Goal: Subscribe to service/newsletter

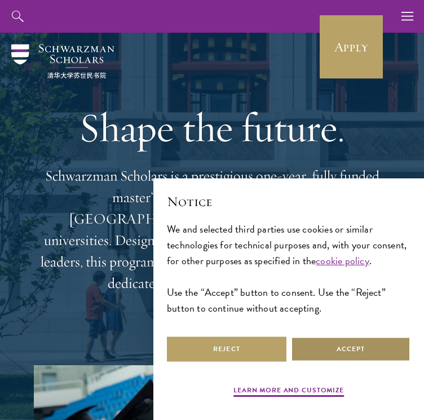
click at [337, 357] on button "Accept" at bounding box center [351, 348] width 120 height 25
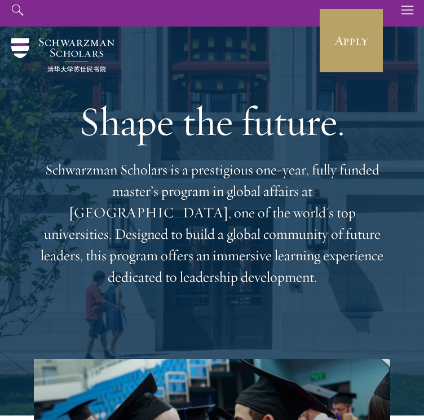
scroll to position [15, 0]
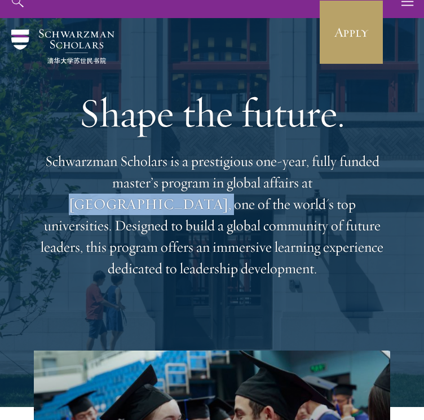
drag, startPoint x: 261, startPoint y: 182, endPoint x: 377, endPoint y: 184, distance: 116.8
click at [377, 184] on p "Schwarzman Scholars is a prestigious one-year, fully funded master’s program in…" at bounding box center [212, 215] width 356 height 129
copy p "Tsinghua University"
click at [342, 235] on p "Schwarzman Scholars is a prestigious one-year, fully funded master’s program in…" at bounding box center [212, 215] width 356 height 129
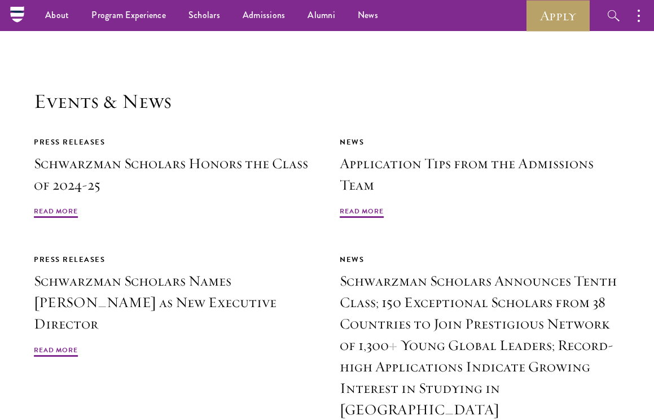
scroll to position [2467, 0]
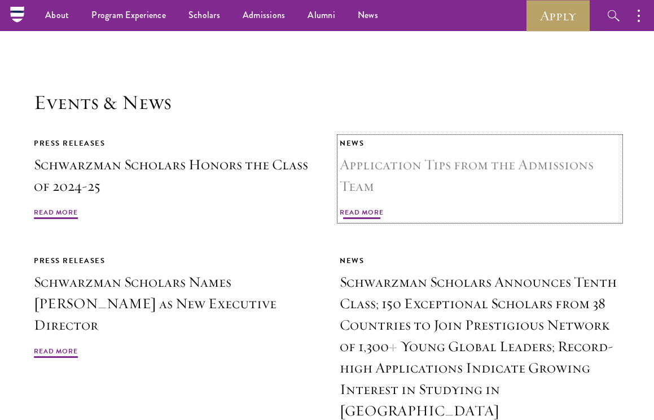
click at [359, 207] on span "Read More" at bounding box center [361, 214] width 44 height 14
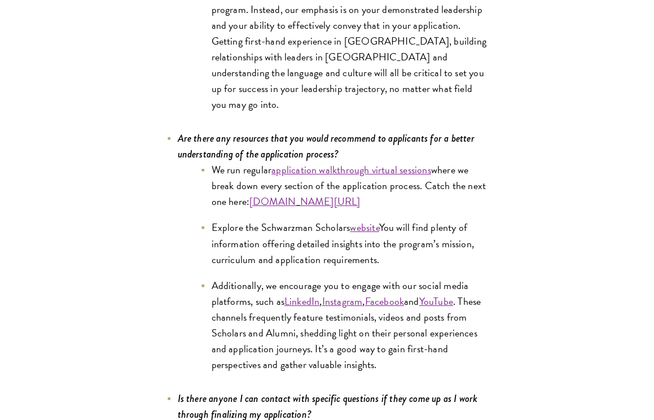
scroll to position [5242, 0]
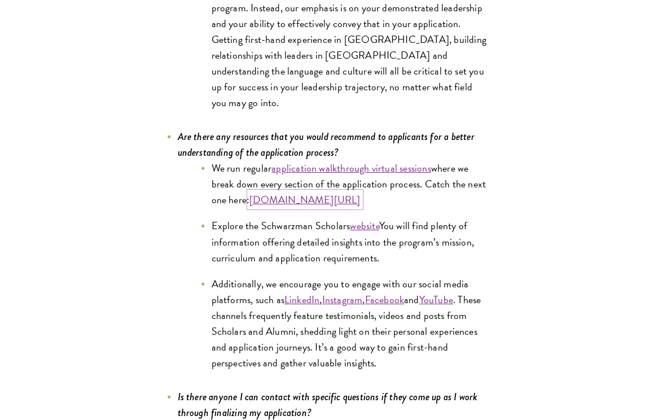
click at [360, 192] on link "[DOMAIN_NAME][URL]" at bounding box center [304, 199] width 111 height 15
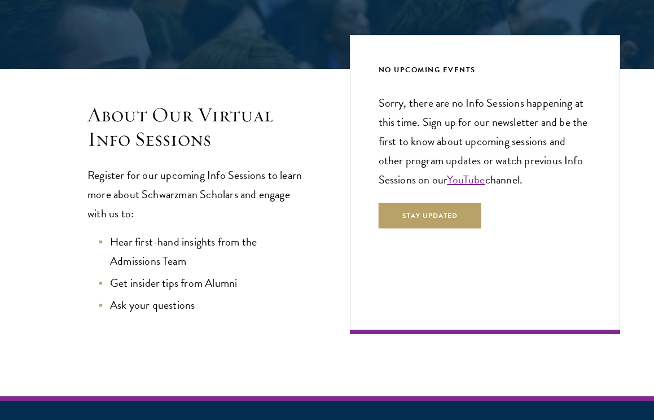
scroll to position [221, 0]
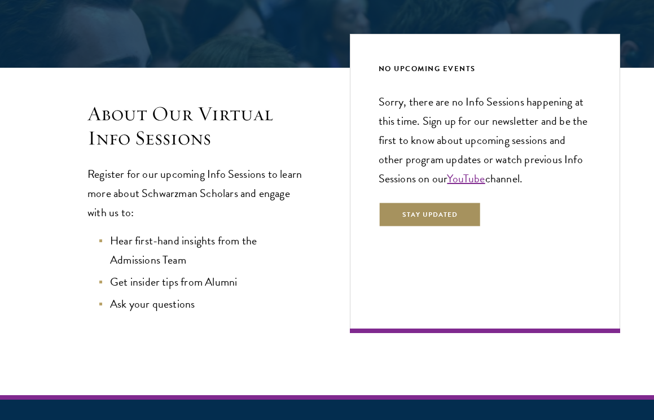
click at [415, 217] on button "Stay Updated" at bounding box center [429, 214] width 103 height 25
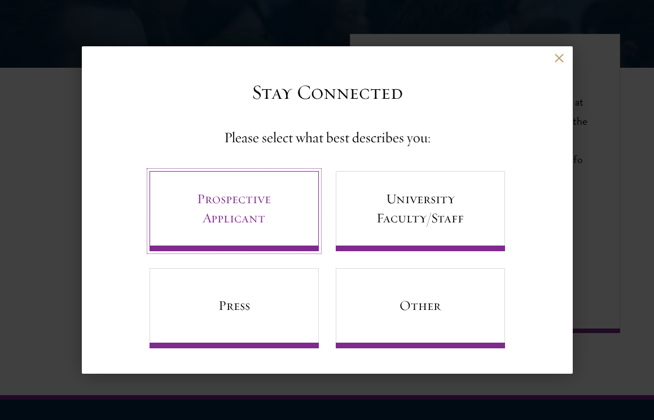
click at [273, 210] on link "Prospective Applicant" at bounding box center [233, 211] width 169 height 80
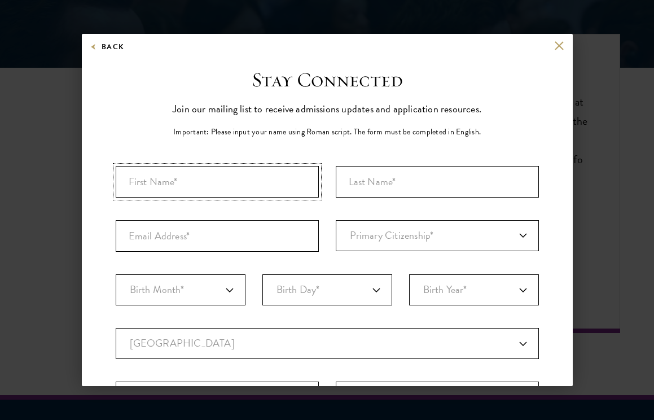
click at [253, 186] on input "First Name*" at bounding box center [217, 182] width 203 height 32
type input "Leila"
click at [409, 194] on input "Last Name (Family Name)*" at bounding box center [437, 182] width 203 height 32
type input "Assadi"
click at [260, 246] on input "Email Address*" at bounding box center [217, 236] width 203 height 32
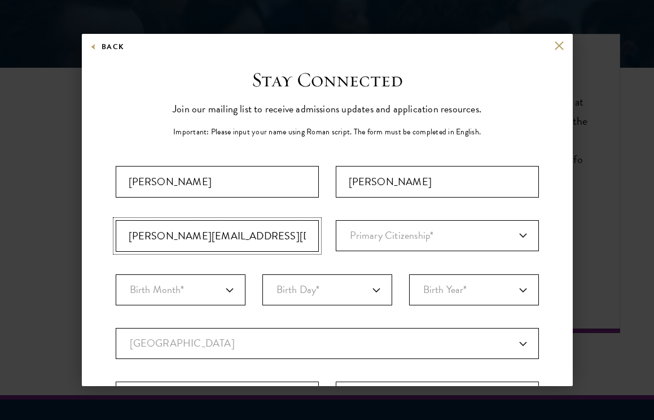
type input "assadi.leila20@gmail.com"
click at [381, 235] on select "Primary Citizenship* Afghanistan Aland Islands Albania Algeria Andorra Angola A…" at bounding box center [437, 235] width 203 height 31
select select "US"
click at [336, 220] on select "Primary Citizenship* Afghanistan Aland Islands Albania Algeria Andorra Angola A…" at bounding box center [437, 235] width 203 height 31
click at [196, 290] on select "Birth Month* January February March April May June July August September Octobe…" at bounding box center [181, 289] width 130 height 31
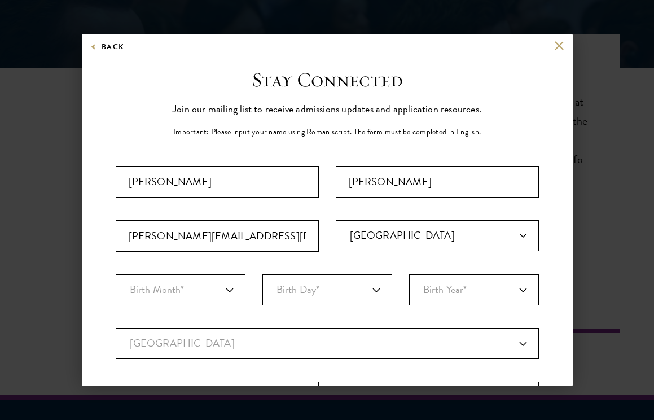
select select "09"
click at [116, 274] on select "Birth Month* January February March April May June July August September Octobe…" at bounding box center [181, 289] width 130 height 31
click at [294, 288] on select "Birth Day* 1 2 3 4 5 6 7 8 9 10 11 12 13 14 15 16 17 18 19 20 21 22 23 24 25 26…" at bounding box center [327, 289] width 130 height 31
select select "20"
click at [262, 274] on select "Birth Day* 1 2 3 4 5 6 7 8 9 10 11 12 13 14 15 16 17 18 19 20 21 22 23 24 25 26…" at bounding box center [327, 289] width 130 height 31
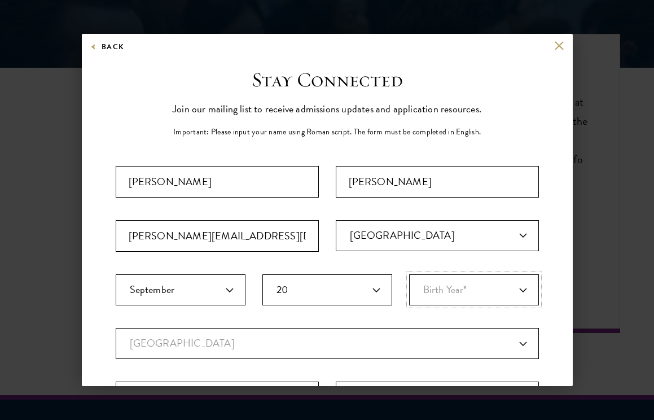
click at [439, 295] on select "Birth Year* 2025 2024 2023 2022 2021 2020 2019 2018 2017 2016 2015 2014 2013 20…" at bounding box center [474, 289] width 130 height 31
select select "2004"
click at [409, 274] on select "Birth Year* 2025 2024 2023 2022 2021 2020 2019 2018 2017 2016 2015 2014 2013 20…" at bounding box center [474, 289] width 130 height 31
click at [208, 339] on select "Current Country Afghanistan Aland Islands Albania Algeria Andorra Angola Anguil…" at bounding box center [327, 343] width 423 height 31
select select "US"
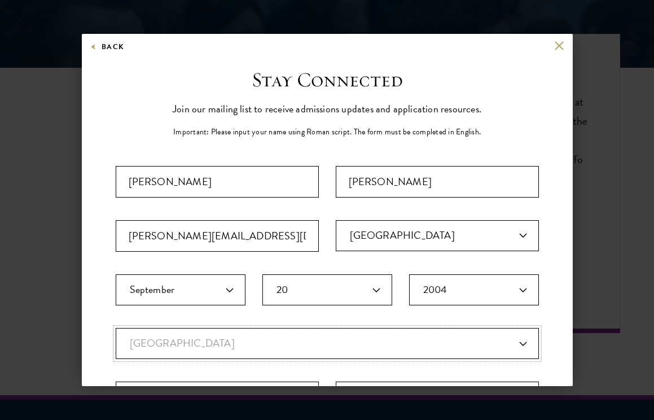
click at [116, 328] on select "Current Country Afghanistan Aland Islands Albania Algeria Andorra Angola Anguil…" at bounding box center [327, 343] width 423 height 31
select select
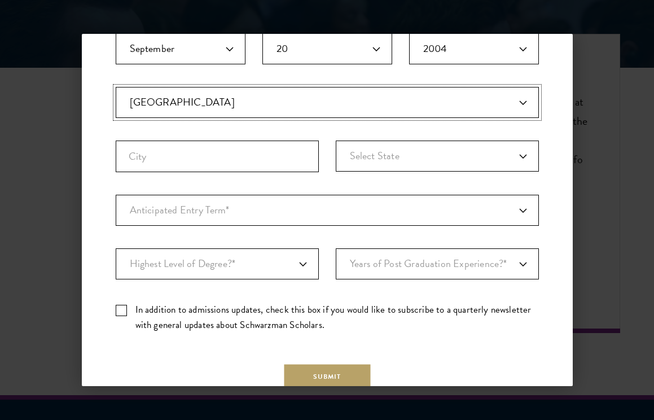
scroll to position [251, 0]
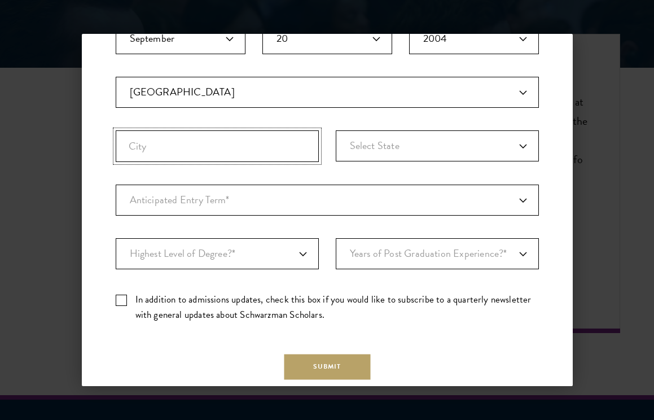
click at [212, 134] on input "City" at bounding box center [217, 146] width 203 height 32
type input "Iowa City, IA"
select select "IA"
type input "Iowa City"
click at [326, 174] on fieldset "Country Current Country Afghanistan Aland Islands Albania Algeria Andorra Angol…" at bounding box center [327, 131] width 423 height 108
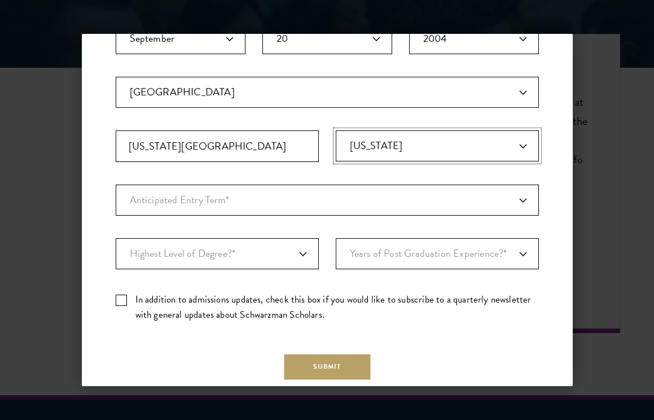
click at [372, 151] on select "Select State Alabama Alaska American Samoa APO/FPO (AA) APO/FPO (AE) APO/FPO (A…" at bounding box center [437, 145] width 203 height 31
click at [336, 130] on select "Select State Alabama Alaska American Samoa APO/FPO (AA) APO/FPO (AE) APO/FPO (A…" at bounding box center [437, 145] width 203 height 31
click at [253, 195] on select "Anticipated Entry Term* August 2026 (Application opens April 2025) Just Explori…" at bounding box center [327, 199] width 423 height 31
select select "a6790467-ebe7-4045-a56a-66c1cae98076"
click at [116, 184] on select "Anticipated Entry Term* August 2026 (Application opens April 2025) Just Explori…" at bounding box center [327, 199] width 423 height 31
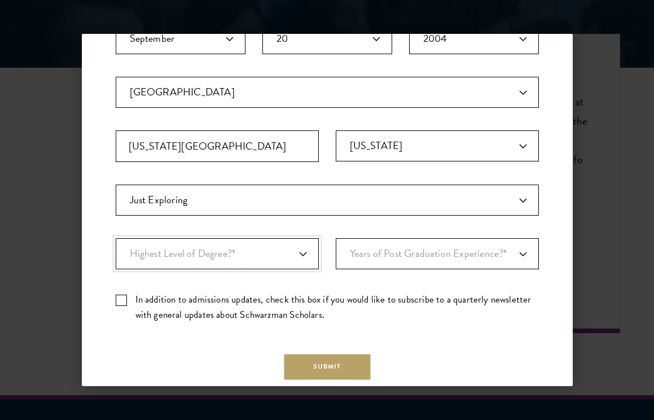
click at [262, 252] on select "Highest Level of Degree?* PHD Bachelor's Master's Current Undergraduate Student" at bounding box center [217, 253] width 203 height 31
select select "bf44f490-31e9-4d16-b1d2-df861e7933aa"
click at [116, 238] on select "Highest Level of Degree?* PHD Bachelor's Master's Current Undergraduate Student" at bounding box center [217, 253] width 203 height 31
click at [418, 257] on select "Years of Post Graduation Experience?* 1 2 3 4 5 6 7 8 9 10" at bounding box center [437, 253] width 203 height 31
click at [336, 238] on select "Years of Post Graduation Experience?* 1 2 3 4 5 6 7 8 9 10" at bounding box center [437, 253] width 203 height 31
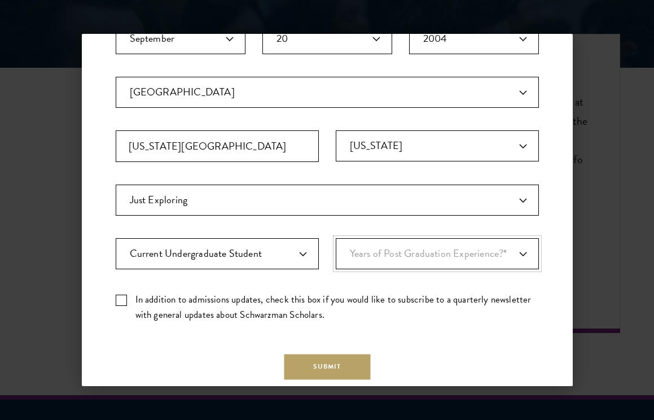
scroll to position [268, 0]
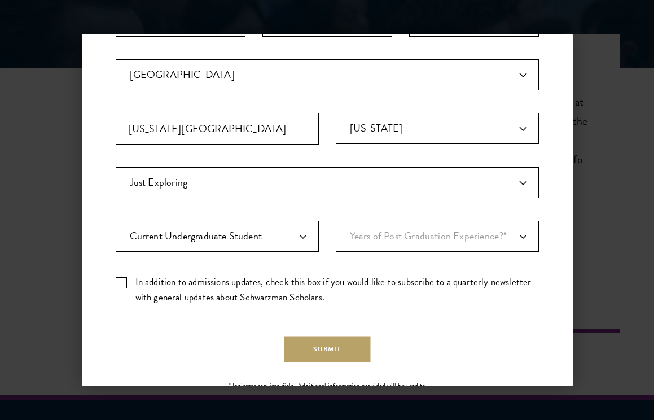
click at [123, 284] on label "In addition to admissions updates, check this box if you would like to subscrib…" at bounding box center [327, 289] width 423 height 30
click at [123, 281] on input "In addition to admissions updates, check this box if you would like to subscrib…" at bounding box center [327, 277] width 423 height 7
checkbox input "true"
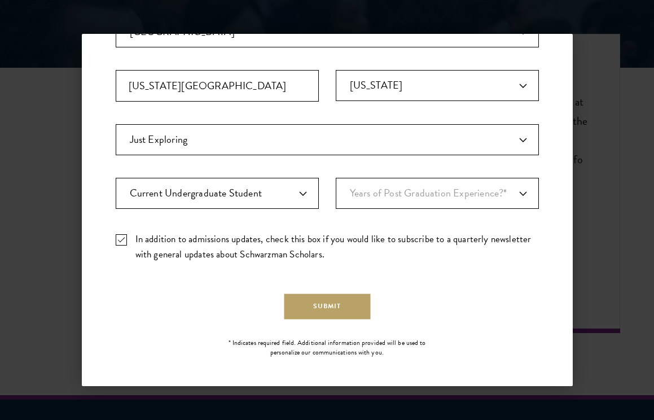
scroll to position [315, 0]
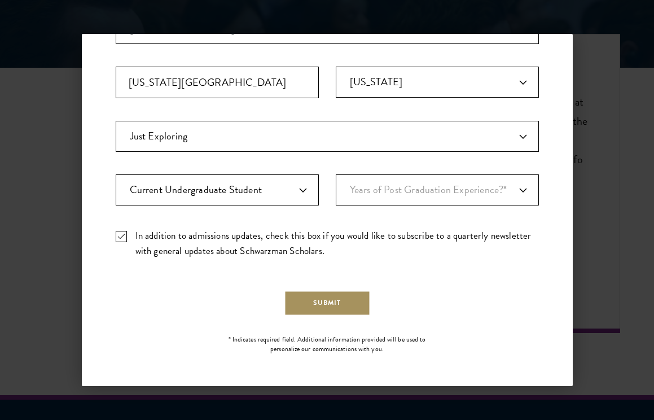
click at [336, 306] on button "Submit" at bounding box center [327, 302] width 86 height 25
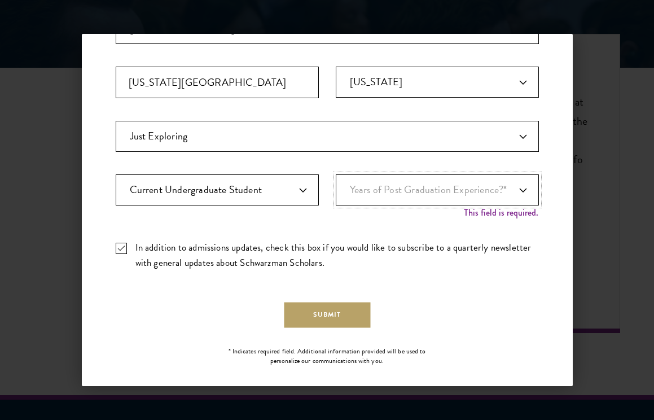
click at [461, 175] on select "Years of Post Graduation Experience?* 1 2 3 4 5 6 7 8 9 10" at bounding box center [437, 189] width 203 height 31
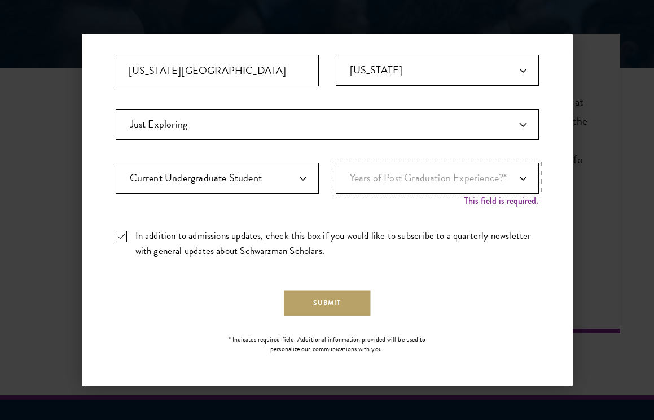
click at [456, 192] on select "Years of Post Graduation Experience?* 1 2 3 4 5 6 7 8 9 10" at bounding box center [437, 177] width 203 height 31
click at [336, 162] on select "Years of Post Graduation Experience?* 1 2 3 4 5 6 7 8 9 10" at bounding box center [437, 177] width 203 height 31
click at [395, 258] on div "Important: The form must be completed in English. Leila Assadi assadi.leila20@g…" at bounding box center [327, 53] width 423 height 429
click at [332, 301] on button "Submit" at bounding box center [327, 302] width 86 height 25
click at [442, 184] on select "Years of Post Graduation Experience?* 1 2 3 4 5 6 7 8 9 10" at bounding box center [437, 177] width 203 height 31
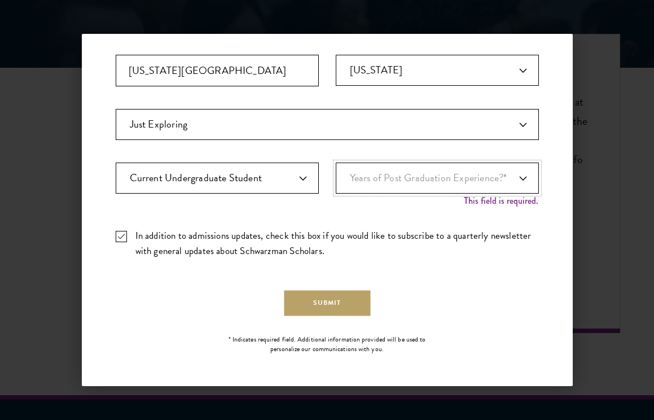
select select "1"
click at [336, 174] on select "Years of Post Graduation Experience?* 1 2 3 4 5 6 7 8 9 10" at bounding box center [437, 177] width 203 height 31
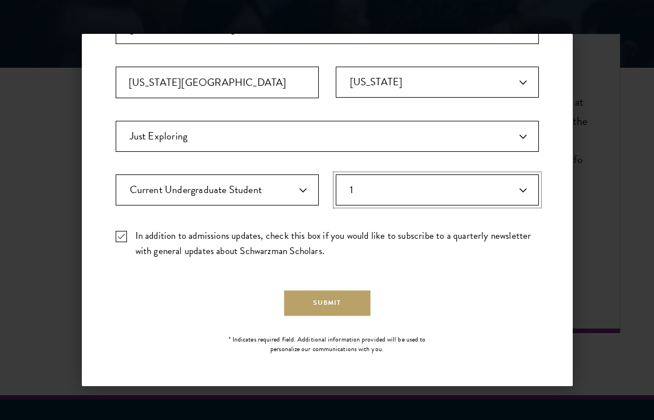
scroll to position [315, 0]
click at [404, 211] on div "Important: The form must be completed in English. Leila Assadi assadi.leila20@g…" at bounding box center [327, 59] width 423 height 417
click at [409, 194] on select "Years of Post Graduation Experience?* 1 2 3 4 5 6 7 8 9 10" at bounding box center [437, 189] width 203 height 31
click at [336, 174] on select "Years of Post Graduation Experience?* 1 2 3 4 5 6 7 8 9 10" at bounding box center [437, 189] width 203 height 31
click at [335, 306] on button "Submit" at bounding box center [327, 302] width 86 height 25
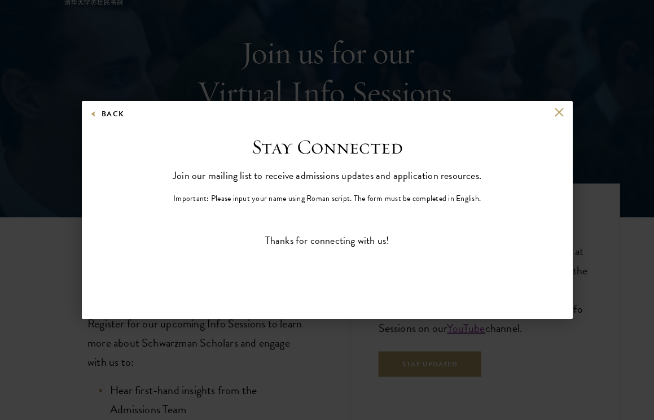
scroll to position [0, 0]
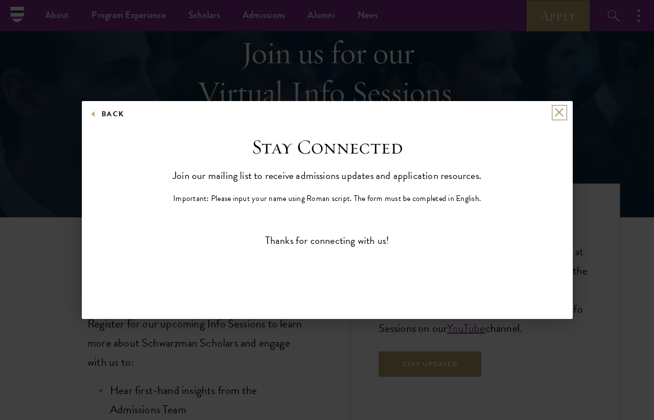
click at [558, 113] on button at bounding box center [559, 113] width 10 height 10
